Goal: Information Seeking & Learning: Learn about a topic

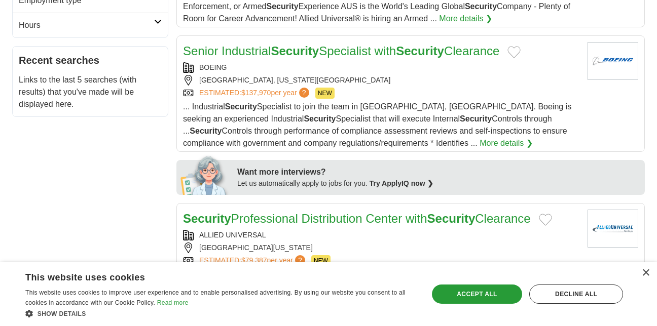
scroll to position [358, 0]
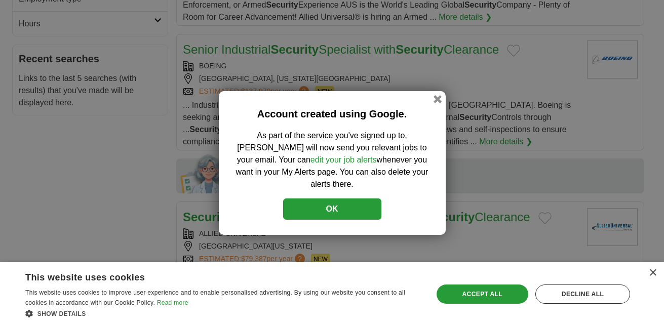
click at [445, 100] on div "Account created using Google. As part of the service you've signed up to, Adzun…" at bounding box center [332, 163] width 227 height 144
click at [327, 208] on button "OK" at bounding box center [332, 209] width 98 height 21
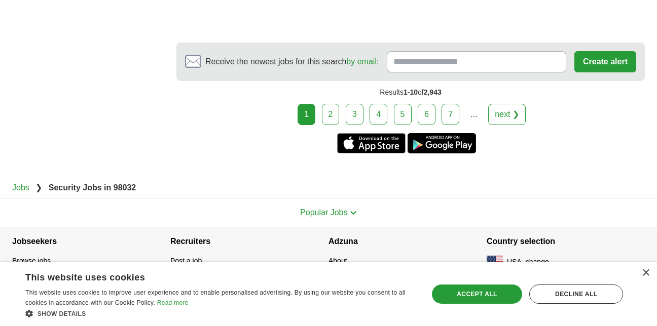
scroll to position [1556, 0]
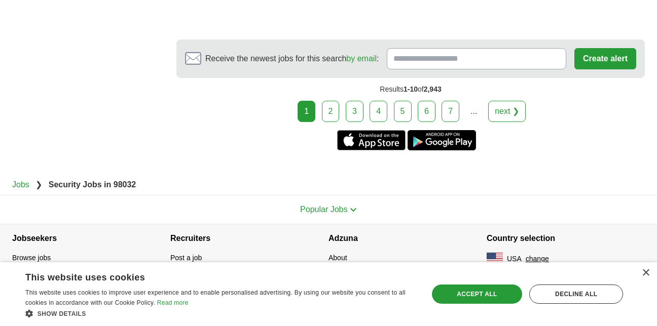
click at [335, 117] on link "2" at bounding box center [331, 111] width 18 height 21
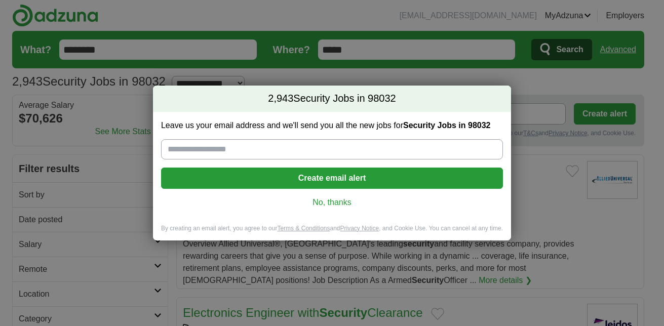
click at [327, 198] on link "No, thanks" at bounding box center [332, 202] width 326 height 11
